Goal: Information Seeking & Learning: Understand process/instructions

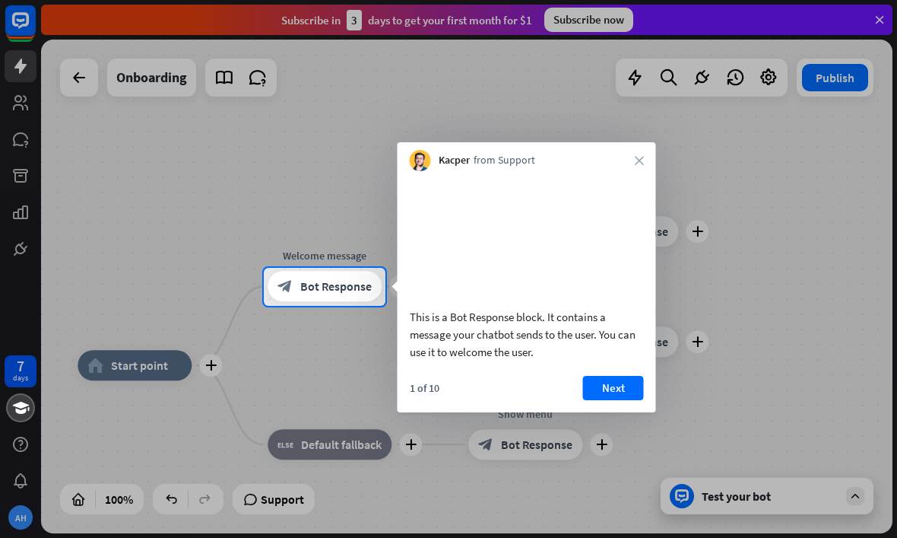
click at [622, 400] on button "Next" at bounding box center [613, 388] width 61 height 24
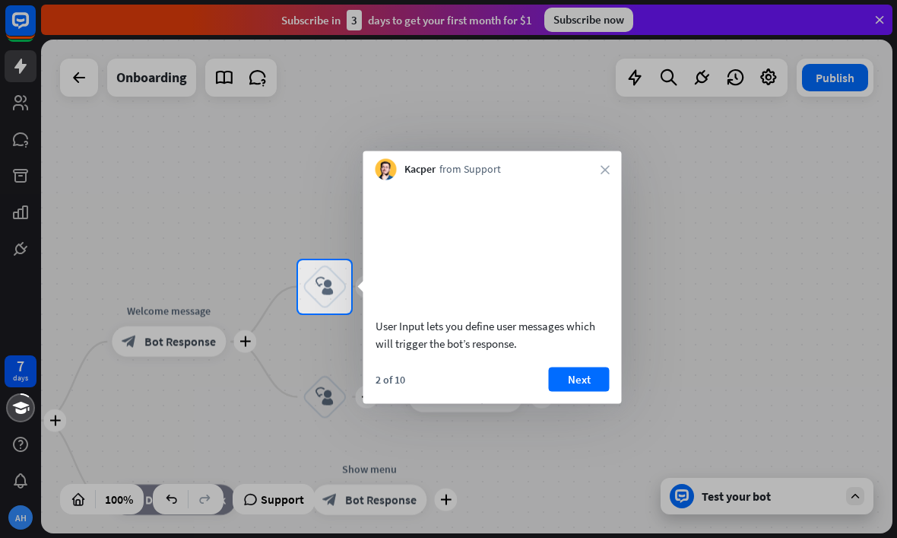
click at [584, 391] on button "Next" at bounding box center [579, 379] width 61 height 24
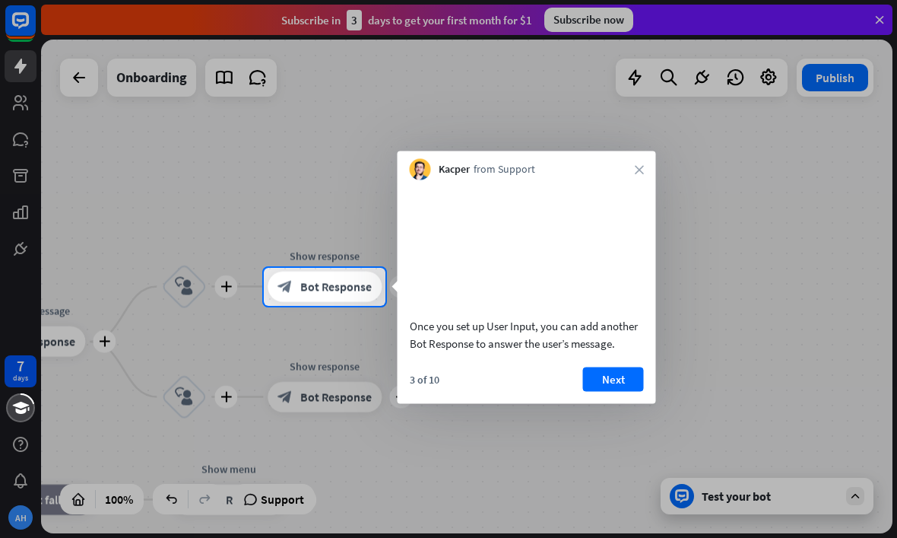
click at [621, 391] on button "Next" at bounding box center [613, 379] width 61 height 24
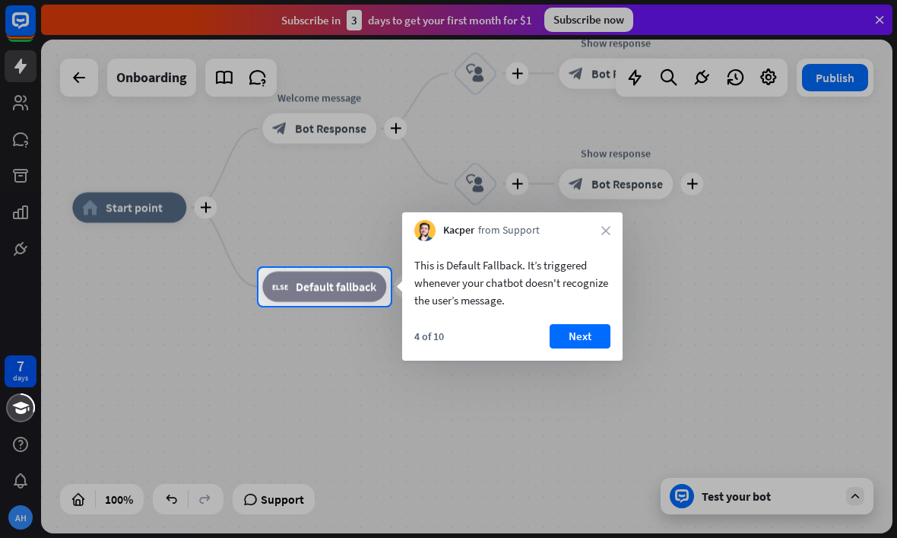
click at [589, 341] on button "Next" at bounding box center [580, 336] width 61 height 24
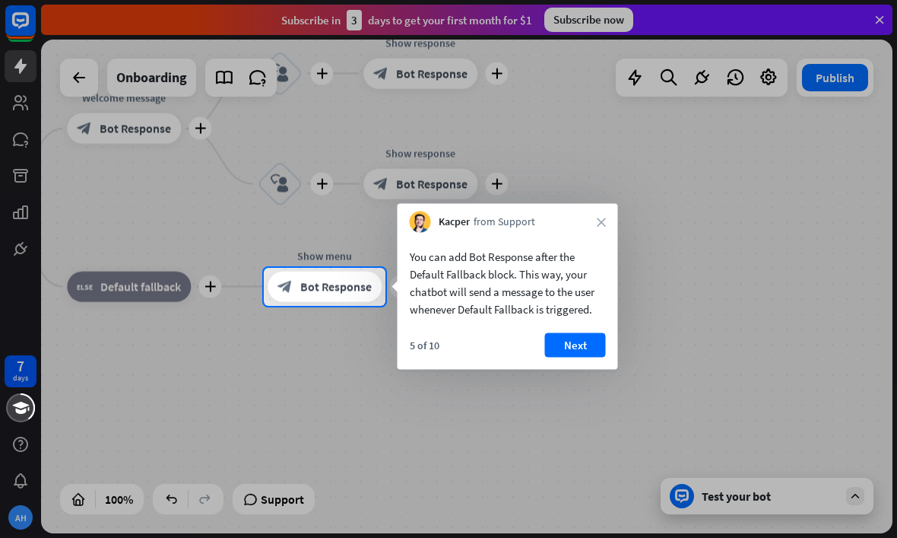
click at [585, 349] on button "Next" at bounding box center [575, 345] width 61 height 24
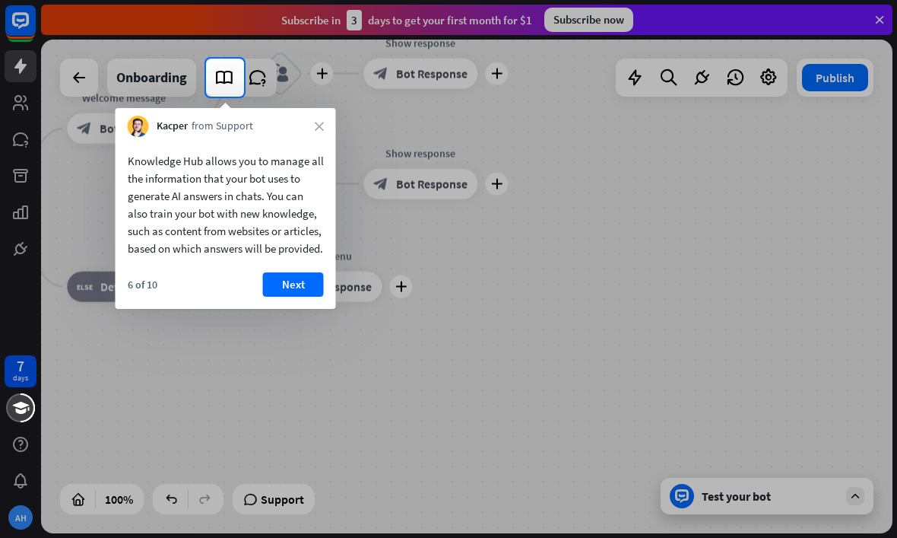
click at [301, 297] on button "Next" at bounding box center [293, 284] width 61 height 24
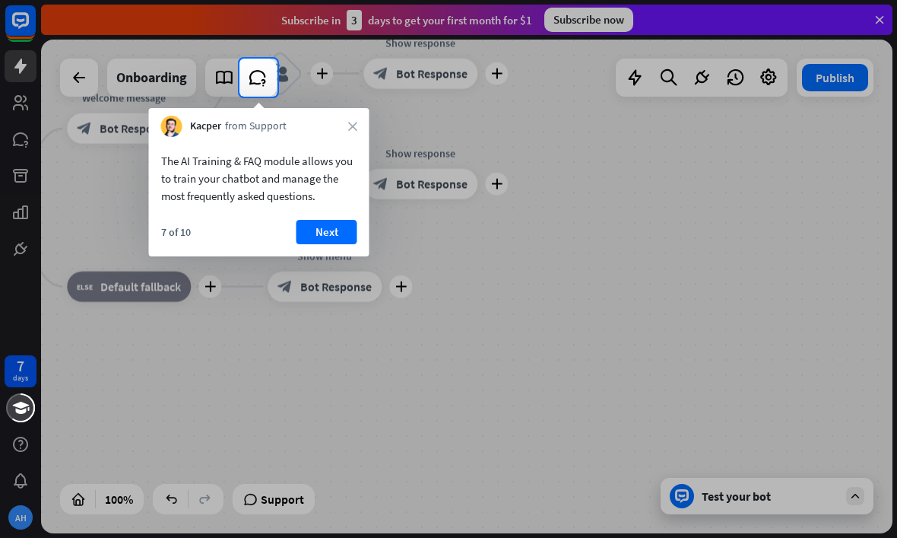
click at [344, 228] on button "Next" at bounding box center [327, 232] width 61 height 24
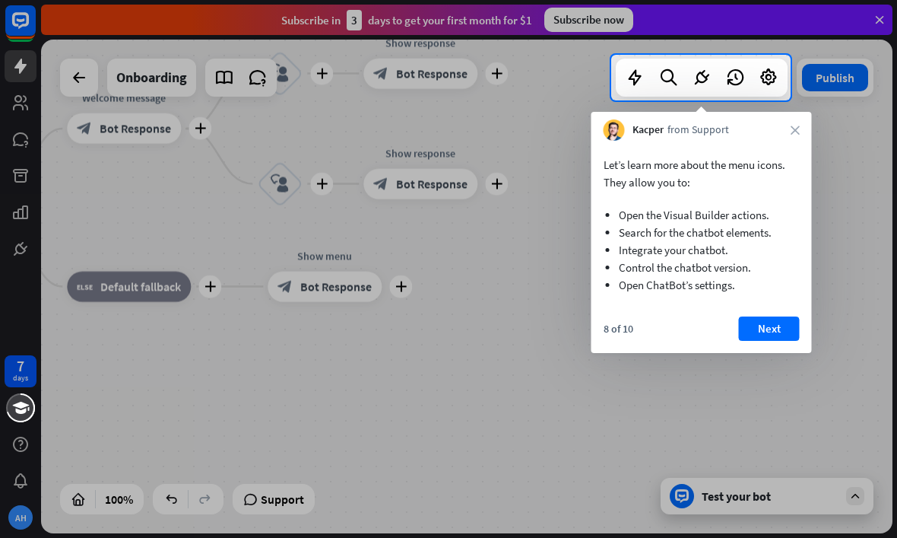
click at [784, 329] on button "Next" at bounding box center [769, 328] width 61 height 24
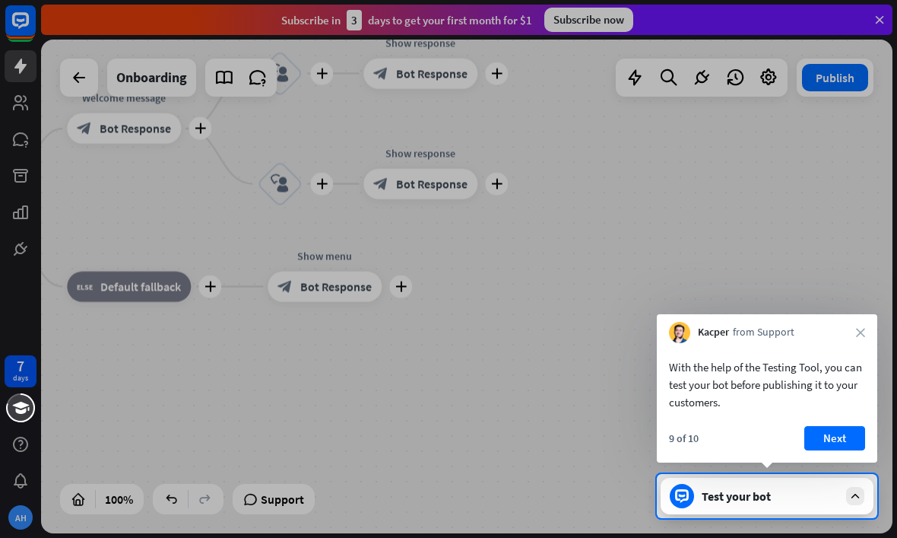
click at [836, 440] on button "Next" at bounding box center [835, 438] width 61 height 24
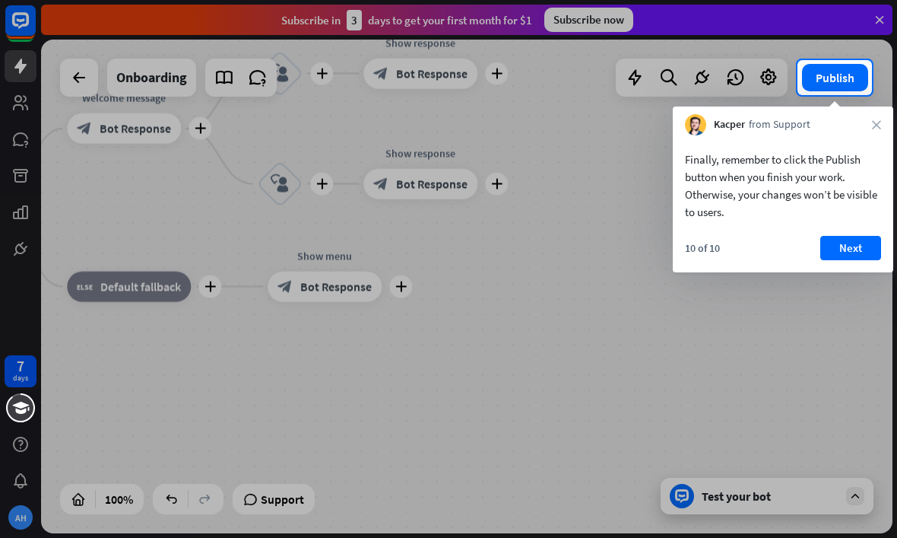
click at [862, 251] on button "Next" at bounding box center [850, 248] width 61 height 24
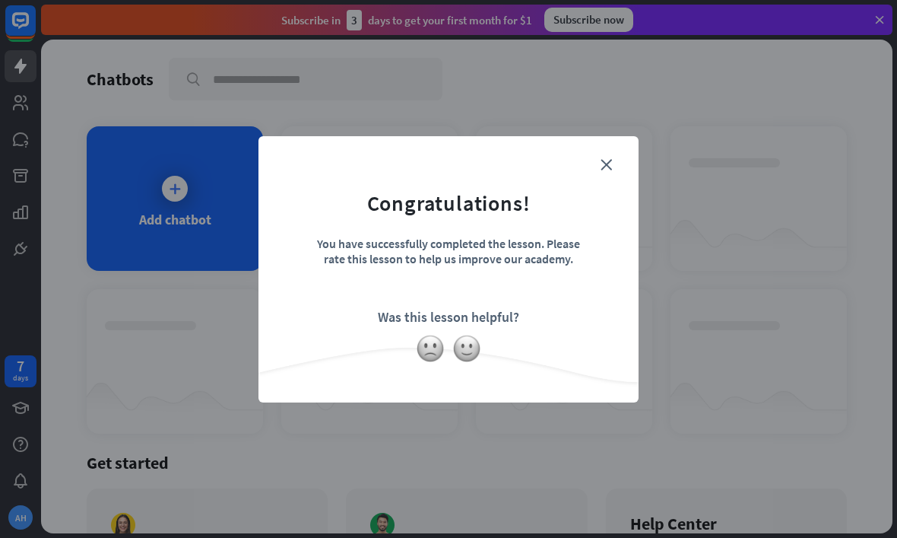
click at [433, 353] on img at bounding box center [430, 348] width 29 height 29
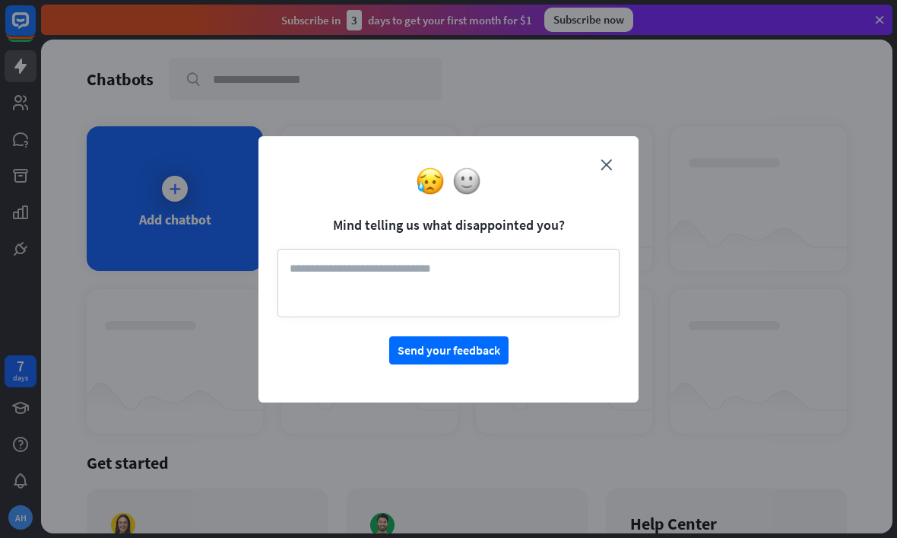
click at [475, 270] on textarea at bounding box center [449, 283] width 342 height 68
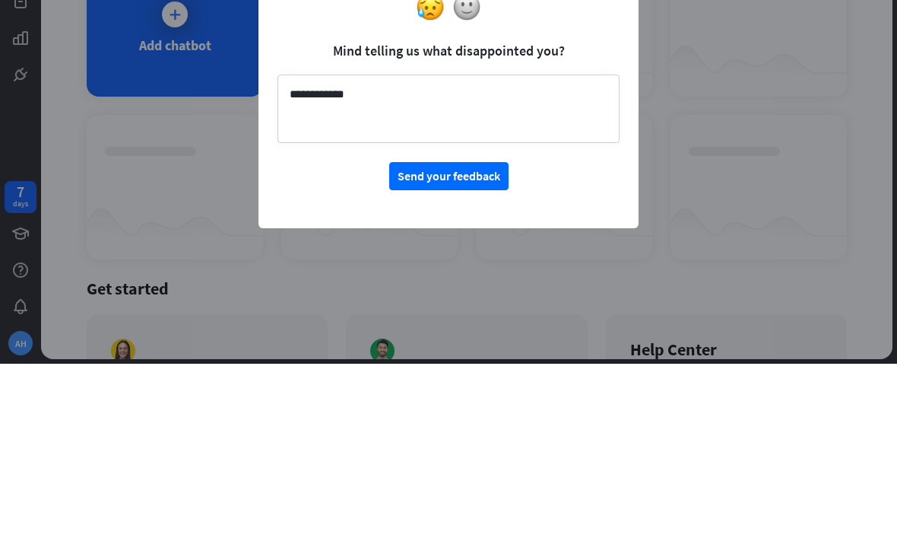
click at [467, 336] on button "Send your feedback" at bounding box center [448, 350] width 119 height 28
type textarea "**********"
click at [473, 336] on button "Send your feedback" at bounding box center [448, 350] width 119 height 28
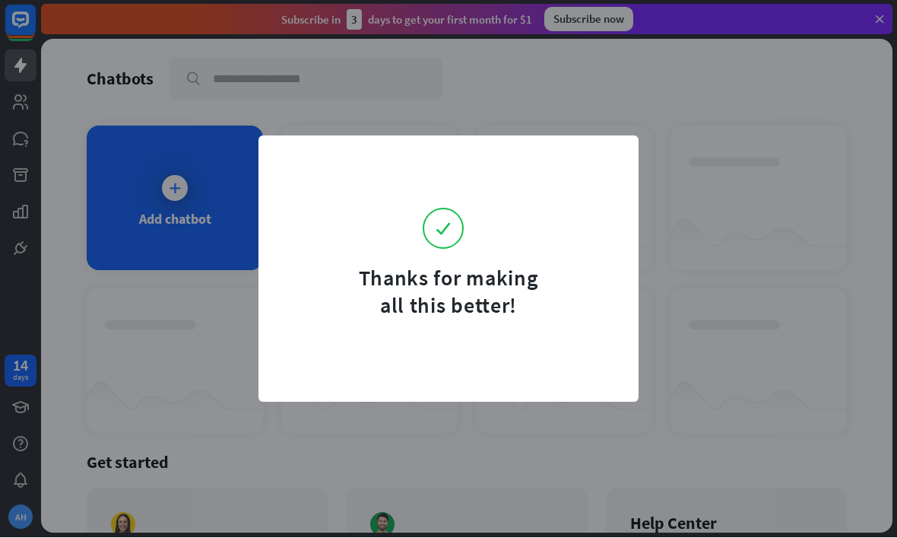
click at [480, 341] on div "Thanks for making all this better!" at bounding box center [449, 269] width 380 height 266
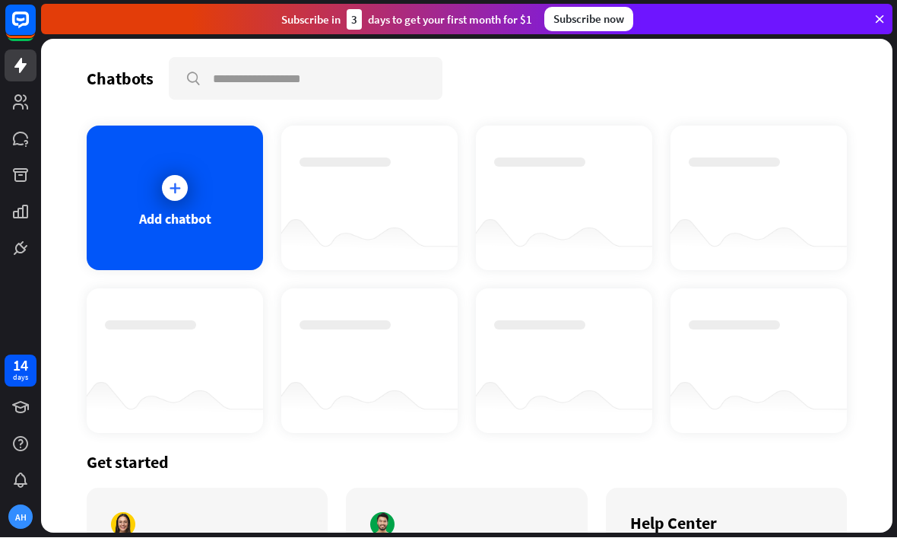
click at [170, 211] on div "Add chatbot" at bounding box center [175, 219] width 72 height 17
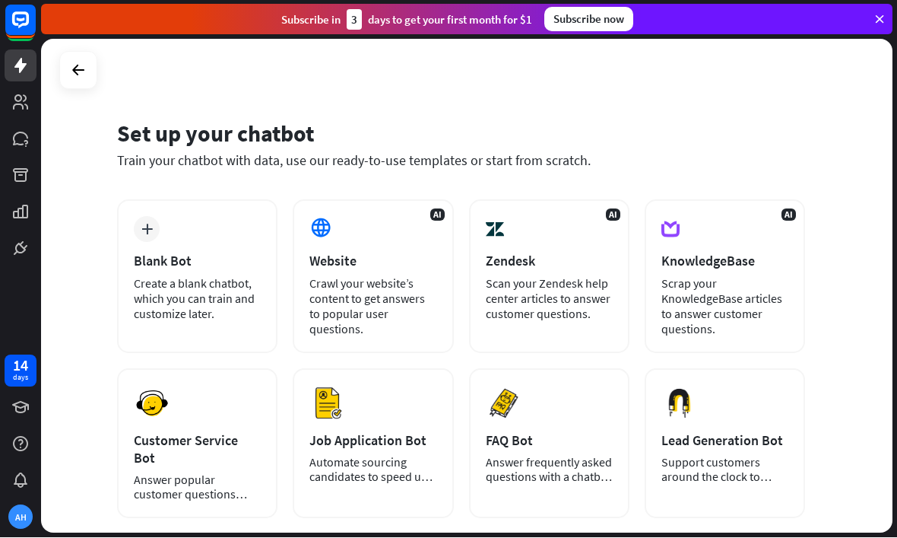
click at [170, 277] on div "Create a blank chatbot, which you can train and customize later." at bounding box center [197, 299] width 127 height 46
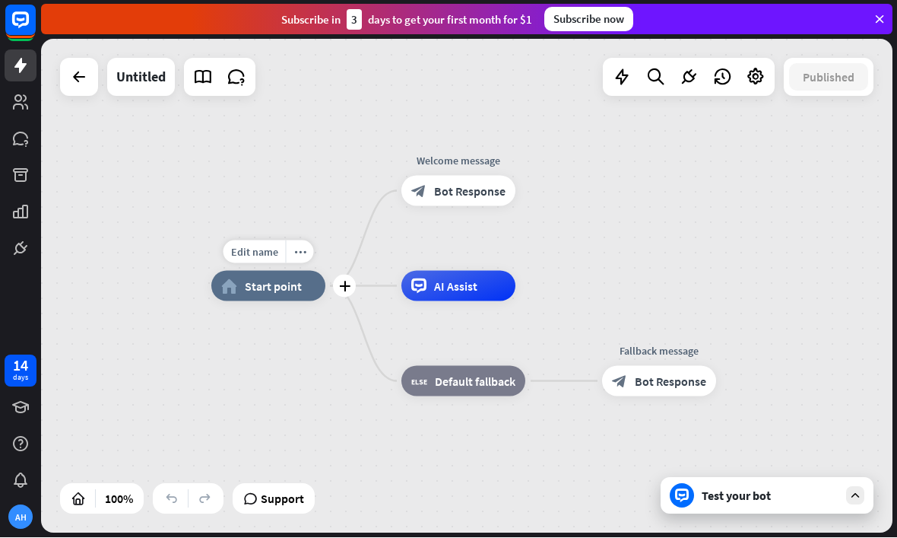
click at [224, 286] on icon "home_2" at bounding box center [229, 286] width 16 height 15
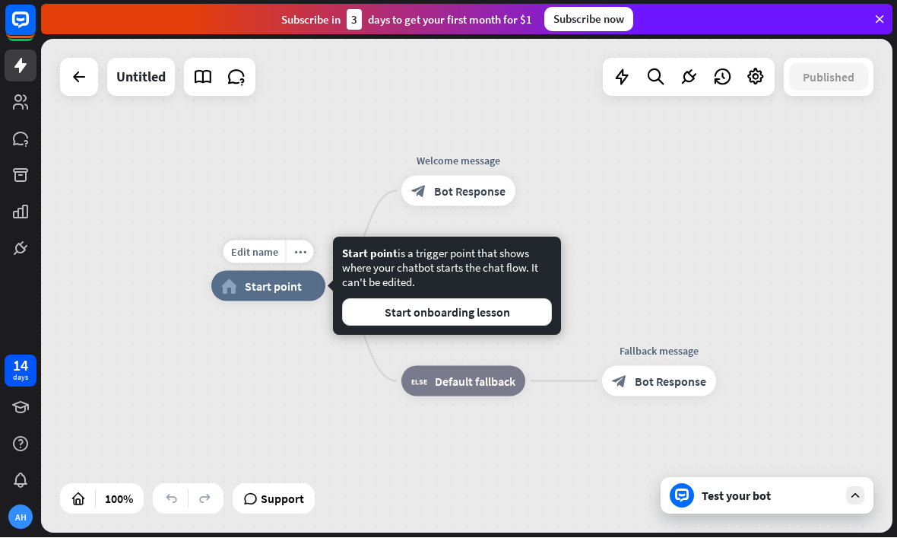
click at [501, 313] on button "Start onboarding lesson" at bounding box center [447, 312] width 210 height 27
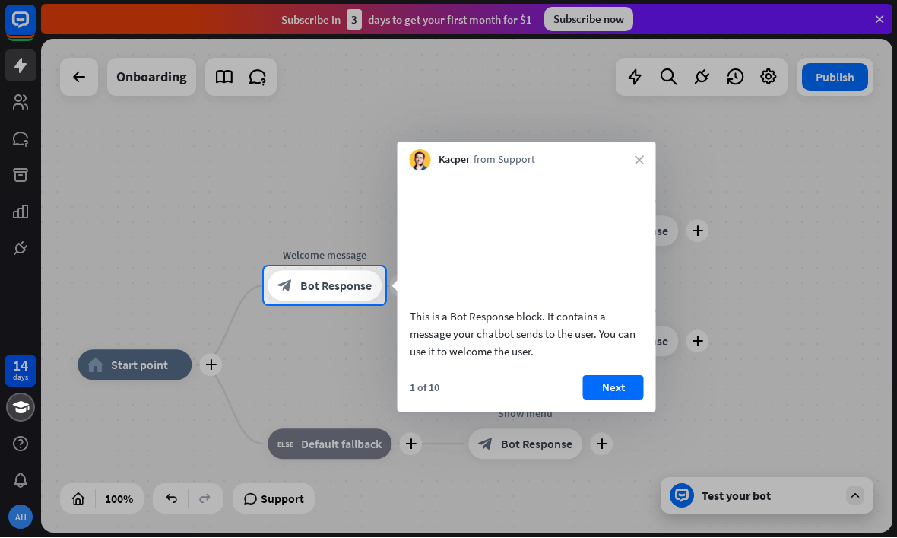
click at [878, 19] on div at bounding box center [448, 133] width 897 height 267
click at [878, 24] on div at bounding box center [448, 133] width 897 height 267
click at [881, 21] on div at bounding box center [448, 133] width 897 height 267
click at [879, 21] on div at bounding box center [448, 133] width 897 height 267
click at [878, 17] on div at bounding box center [448, 133] width 897 height 267
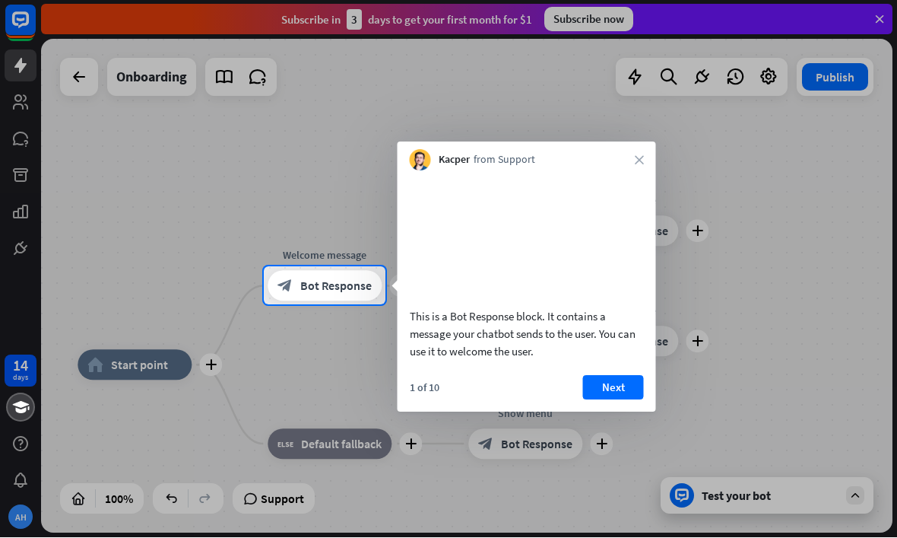
click at [887, 7] on div at bounding box center [448, 133] width 897 height 267
click at [880, 25] on div at bounding box center [448, 133] width 897 height 267
click at [147, 168] on div at bounding box center [448, 133] width 897 height 267
click at [824, 259] on div at bounding box center [448, 133] width 897 height 267
